Goal: Find specific page/section: Find specific page/section

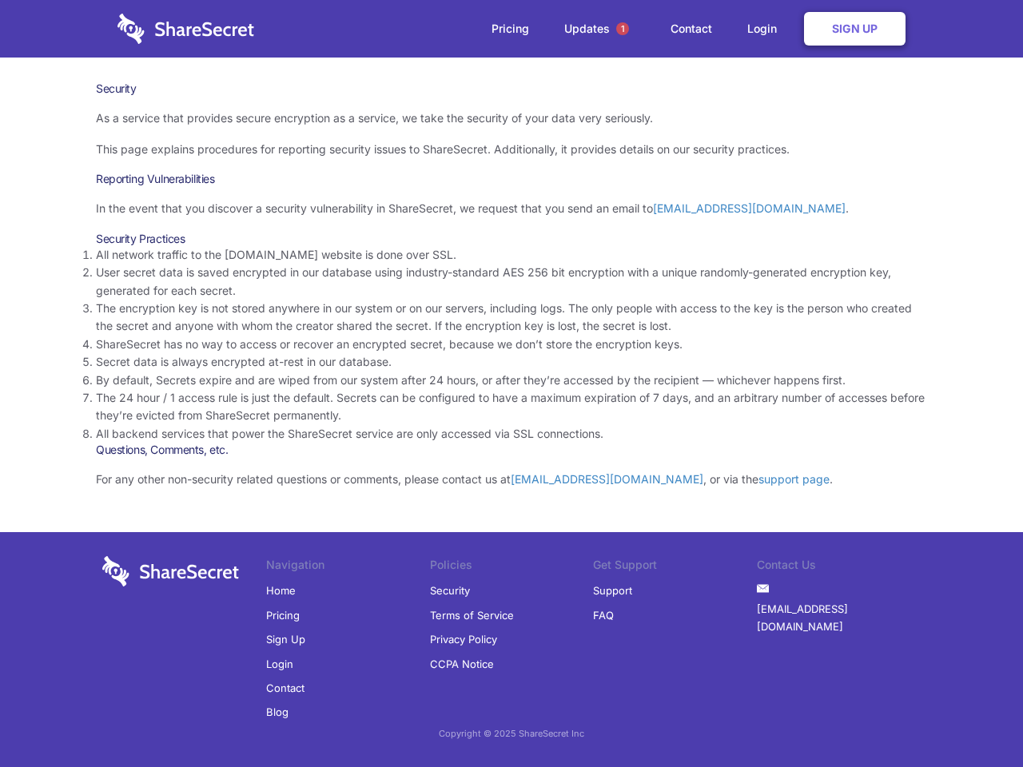
click at [511, 383] on li "By default, Secrets expire and are wiped from our system after 24 hours, or aft…" at bounding box center [511, 380] width 831 height 18
click at [622, 29] on span "1" at bounding box center [622, 28] width 13 height 13
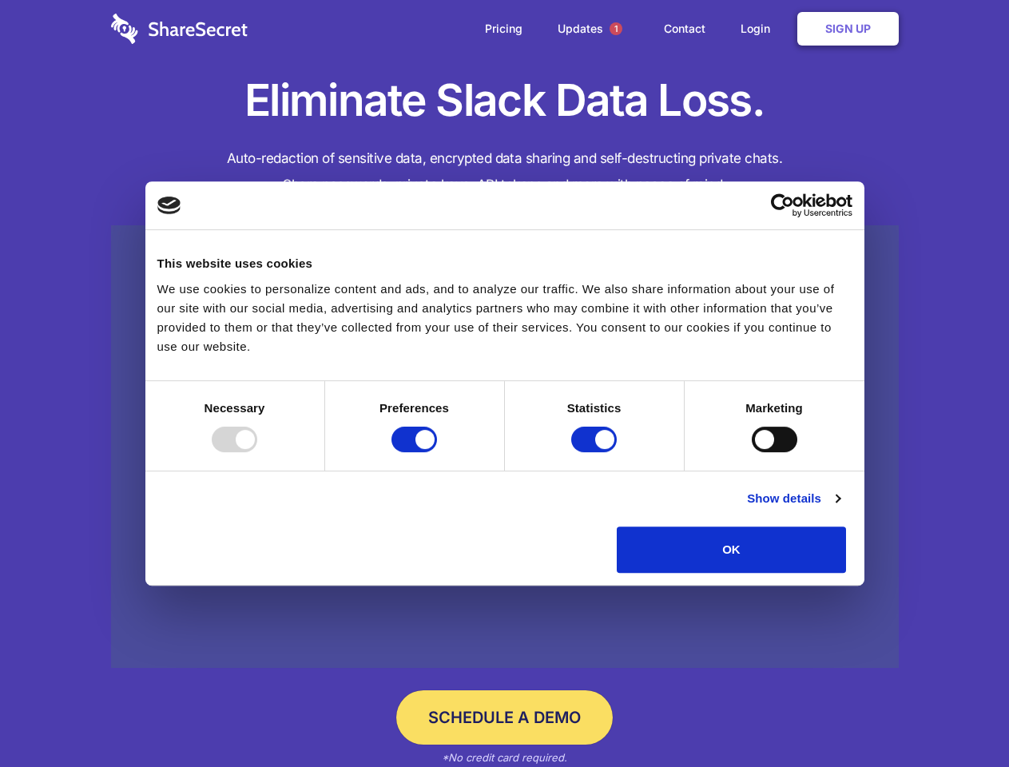
click at [257, 452] on div at bounding box center [235, 440] width 46 height 26
click at [437, 452] on input "Preferences" at bounding box center [414, 440] width 46 height 26
checkbox input "false"
click at [596, 452] on input "Statistics" at bounding box center [594, 440] width 46 height 26
checkbox input "false"
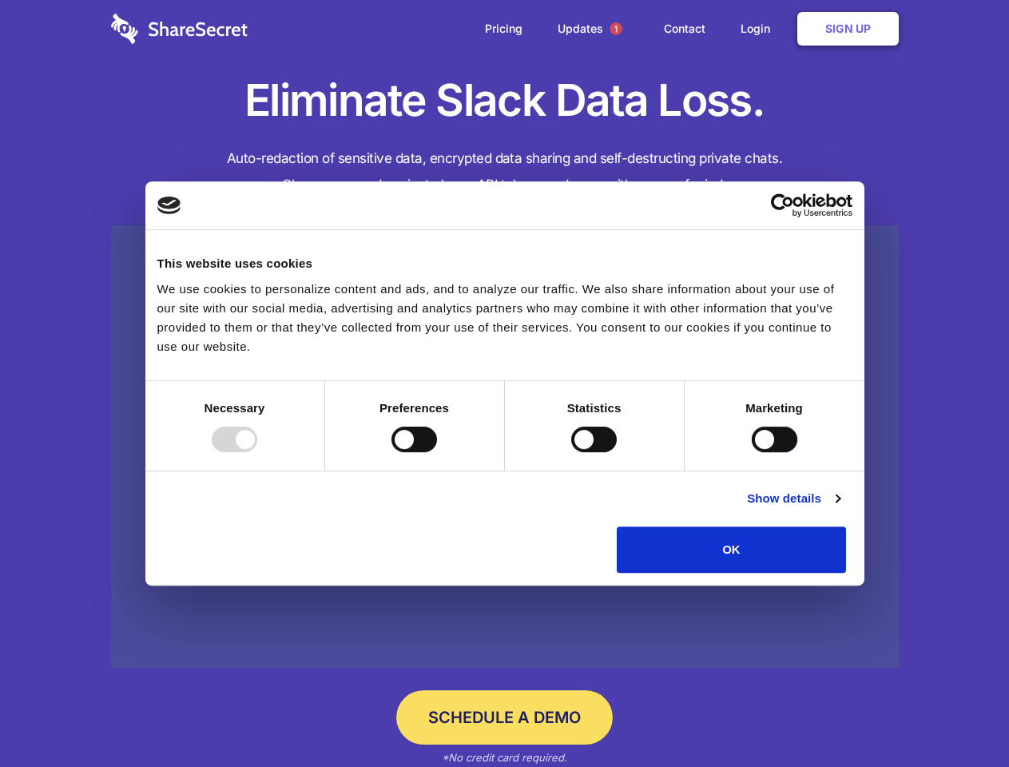
click at [752, 452] on input "Marketing" at bounding box center [775, 440] width 46 height 26
checkbox input "true"
click at [840, 508] on link "Show details" at bounding box center [793, 498] width 93 height 19
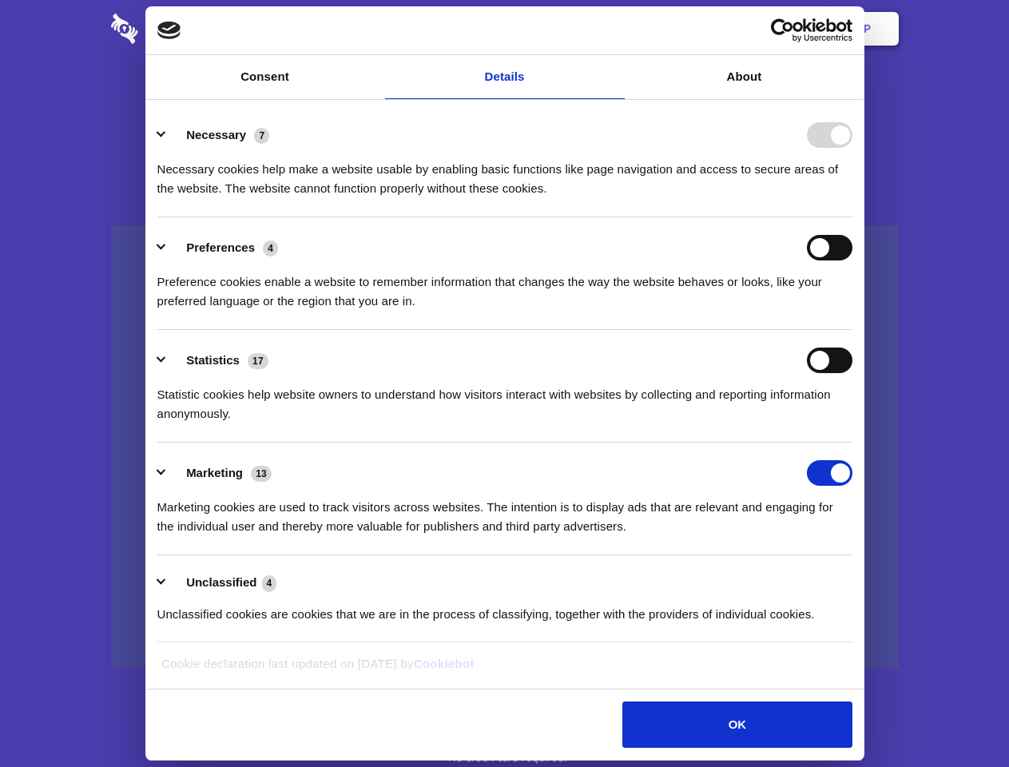
click at [852, 217] on li "Necessary 7 Necessary cookies help make a website usable by enabling basic func…" at bounding box center [504, 161] width 695 height 113
click at [615, 29] on span "1" at bounding box center [616, 28] width 13 height 13
